Goal: Find specific page/section: Find specific page/section

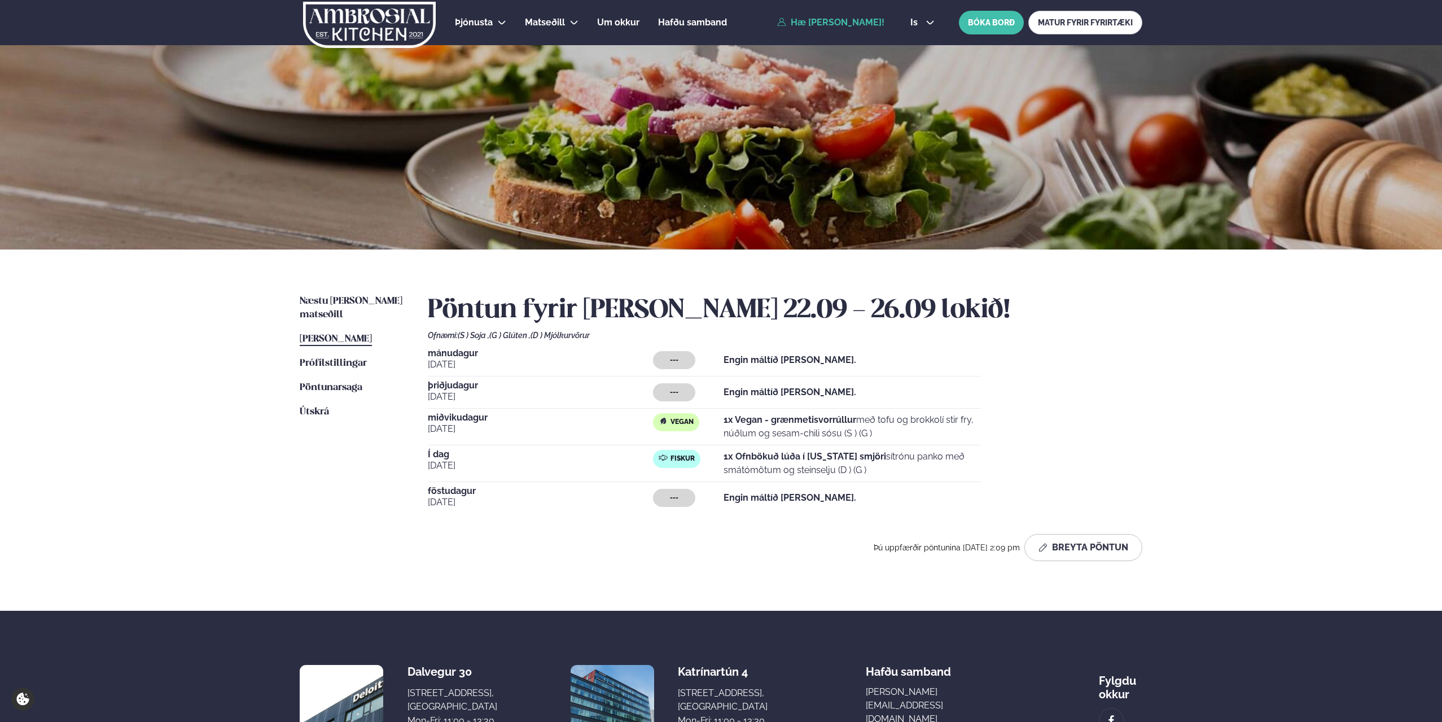
click at [331, 334] on span "[PERSON_NAME]" at bounding box center [336, 339] width 72 height 10
click at [362, 334] on span "[PERSON_NAME]" at bounding box center [336, 339] width 72 height 10
drag, startPoint x: 343, startPoint y: 348, endPoint x: 348, endPoint y: 342, distance: 7.7
click at [344, 358] on span "Prófílstillingar" at bounding box center [333, 363] width 67 height 10
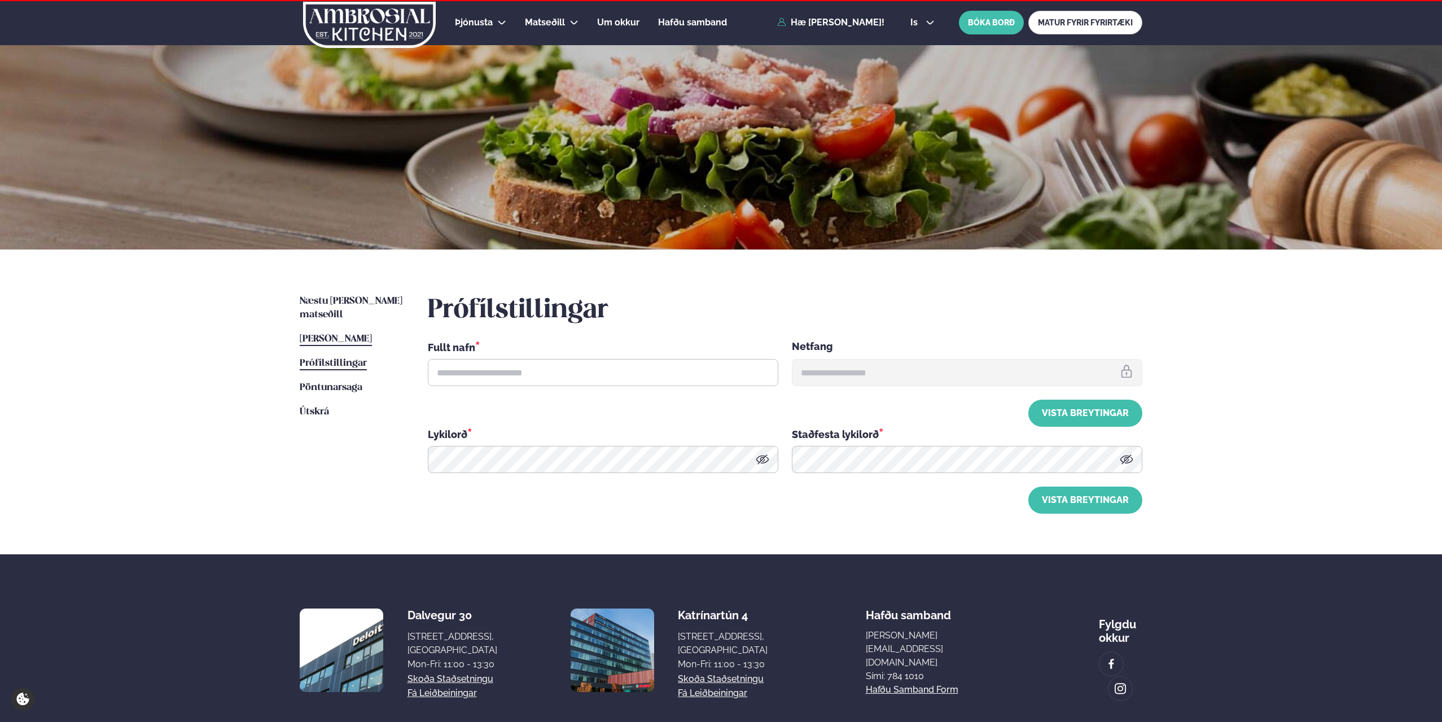
click at [356, 334] on span "[PERSON_NAME]" at bounding box center [336, 339] width 72 height 10
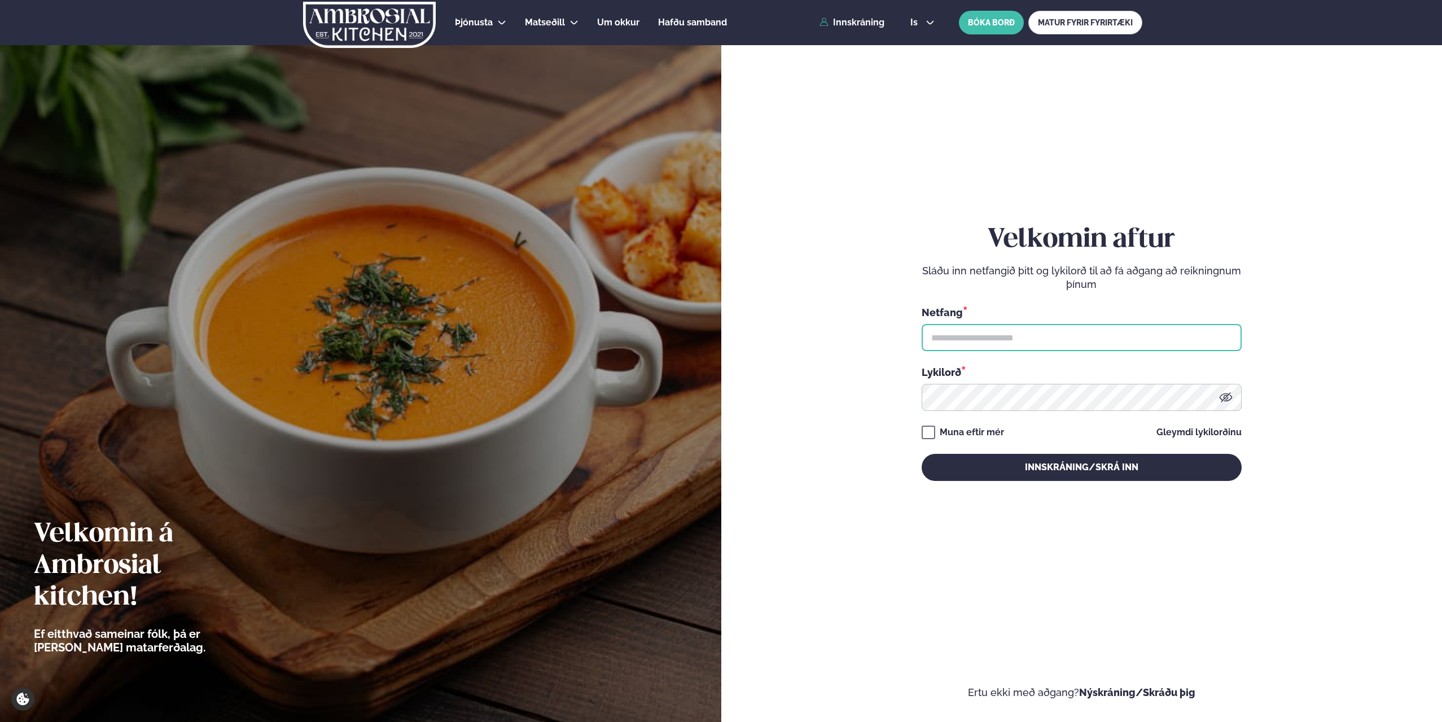
click at [1080, 344] on input "text" at bounding box center [1082, 337] width 320 height 27
type input "**********"
click at [922, 454] on button "Innskráning/Skrá inn" at bounding box center [1082, 467] width 320 height 27
